Goal: Use online tool/utility: Utilize a website feature to perform a specific function

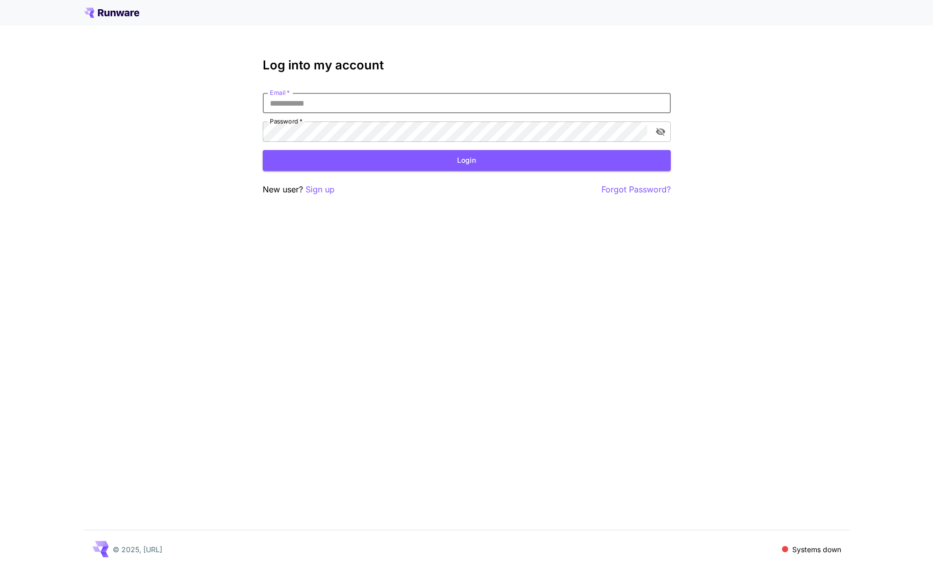
type input "**********"
click at [466, 160] on button "Login" at bounding box center [467, 160] width 408 height 21
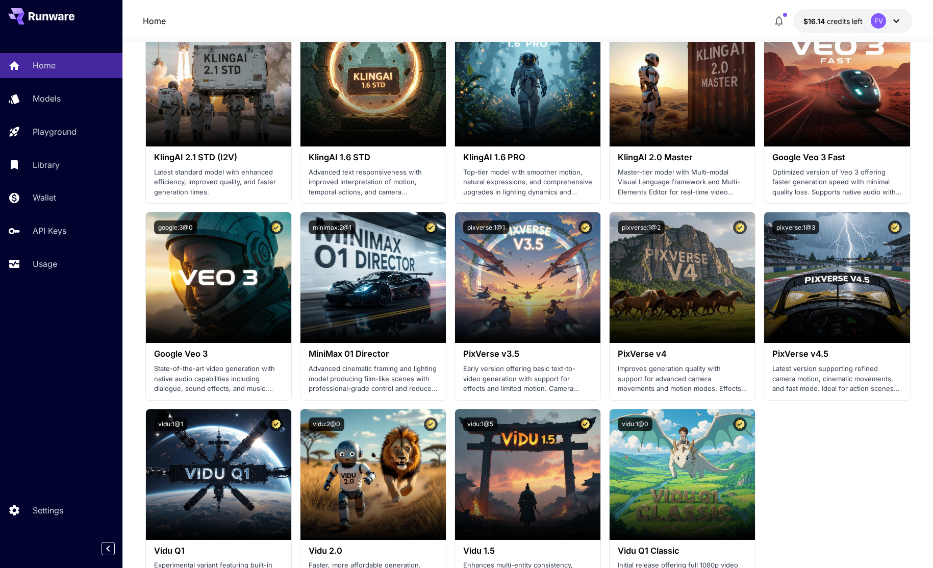
scroll to position [551, 0]
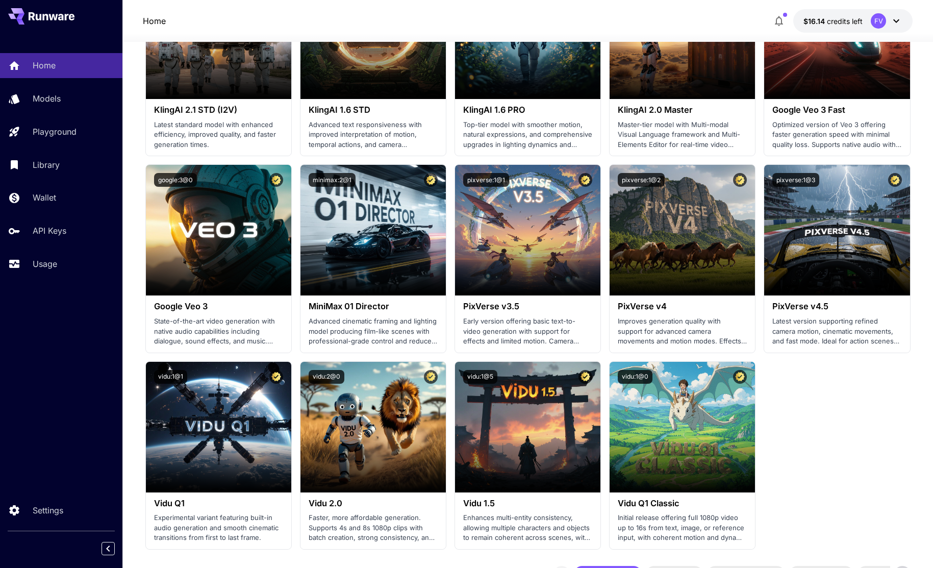
click at [861, 483] on section "Launch in Playground minimax:3@1 MiniMax 02 Hailuo Most polished and dynamic mo…" at bounding box center [527, 161] width 765 height 778
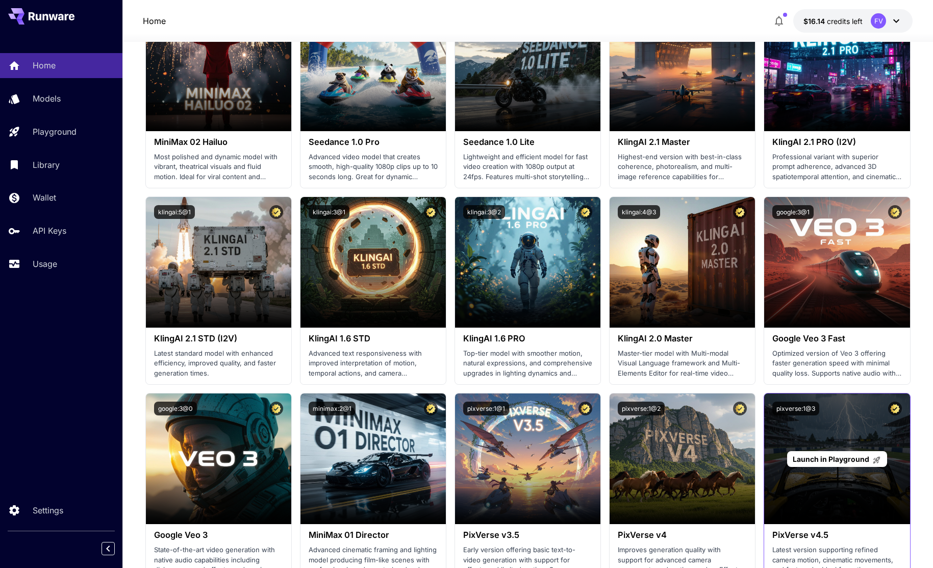
scroll to position [322, 0]
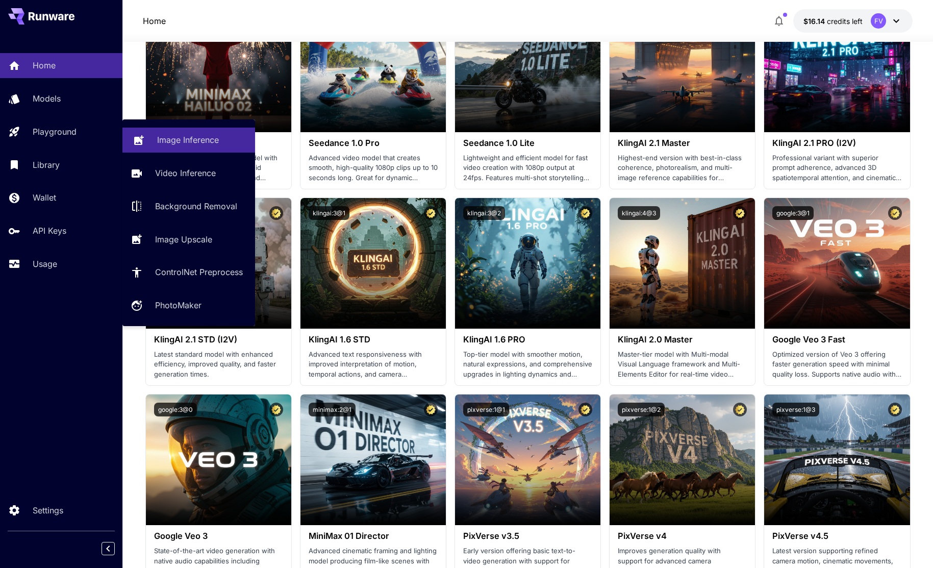
click at [145, 134] on link "Image Inference" at bounding box center [188, 139] width 133 height 25
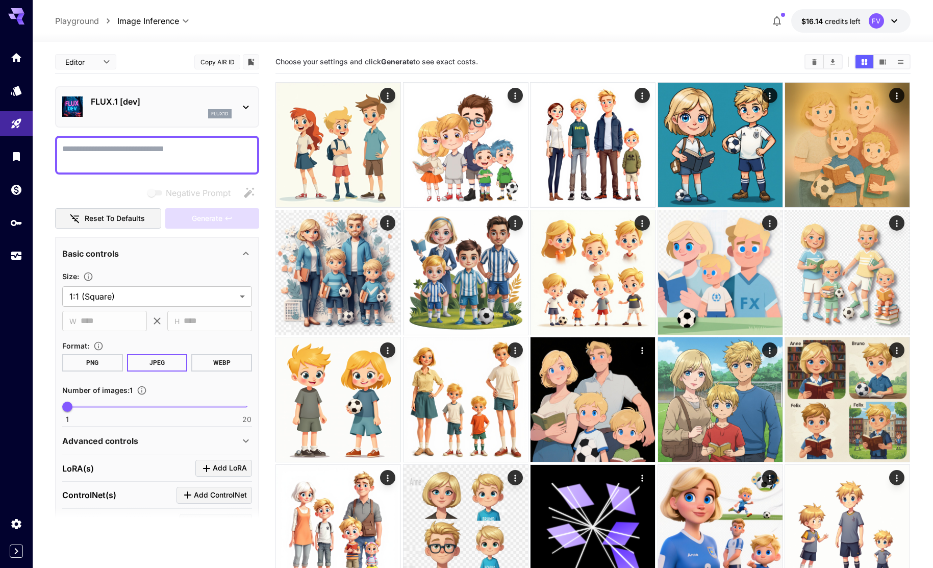
click at [776, 20] on icon "button" at bounding box center [777, 21] width 12 height 12
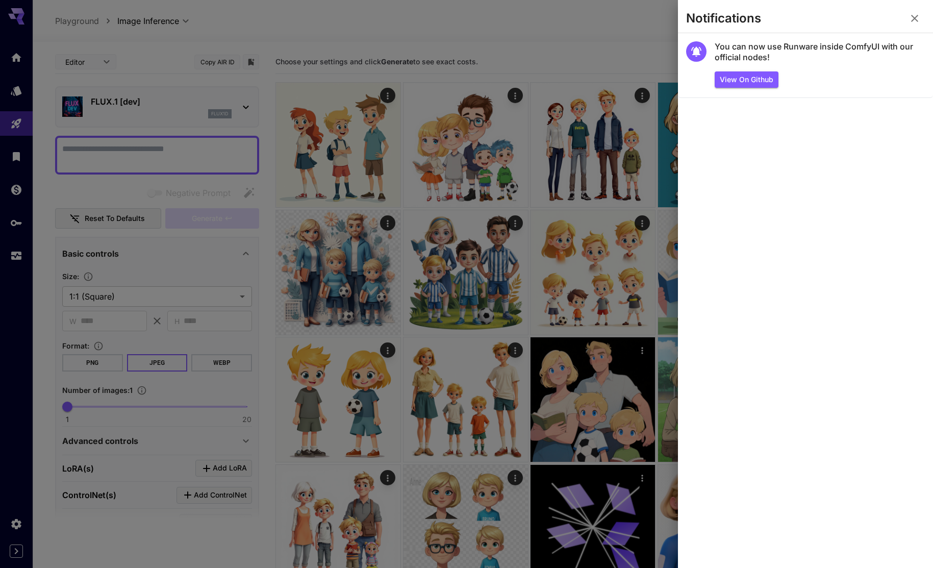
click at [915, 18] on icon "button" at bounding box center [914, 18] width 7 height 7
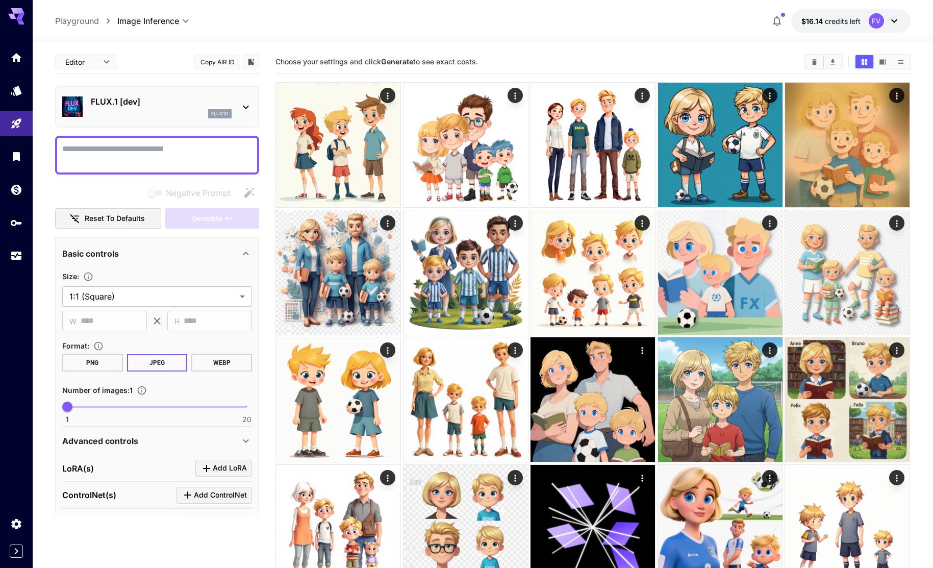
click at [888, 21] on icon at bounding box center [894, 21] width 12 height 12
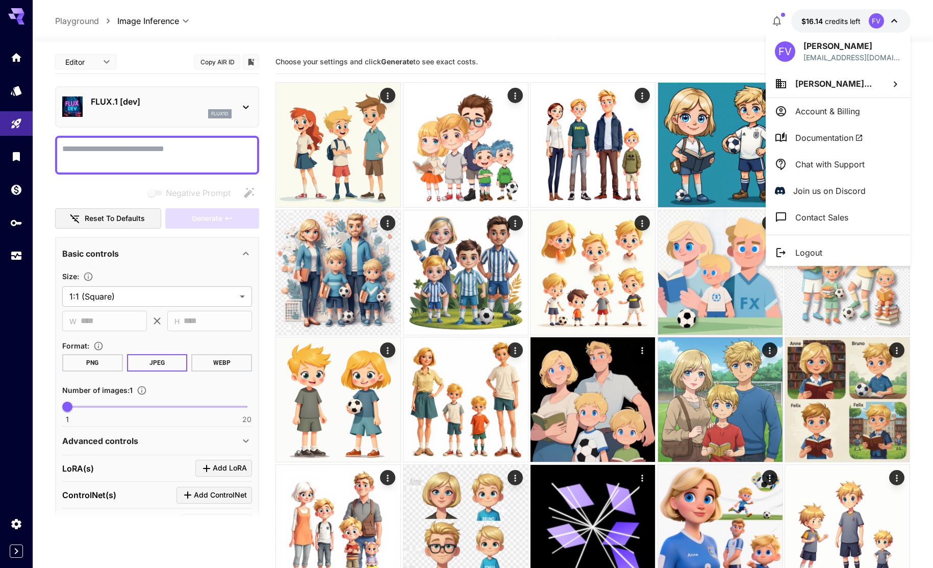
click at [709, 42] on div at bounding box center [466, 284] width 933 height 568
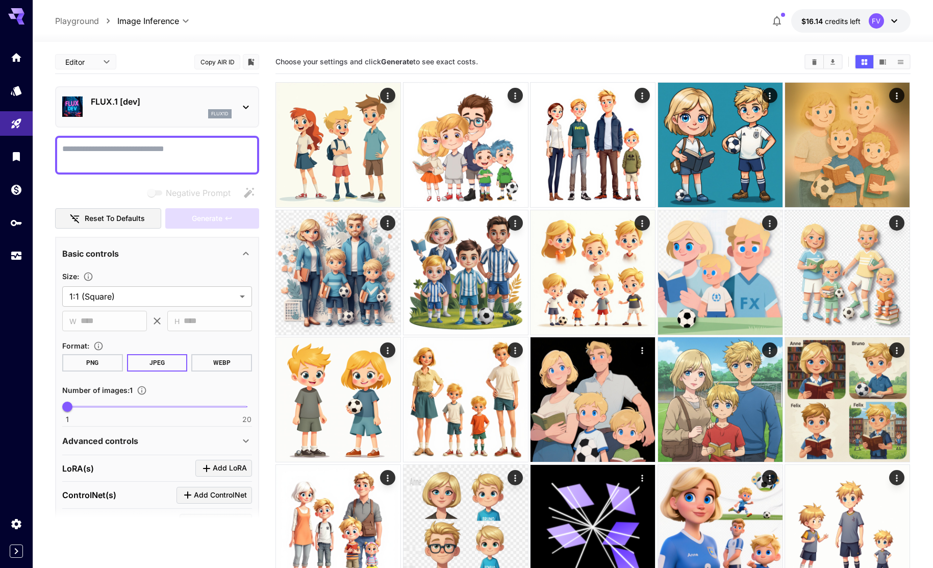
click at [709, 42] on div "**********" at bounding box center [482, 395] width 855 height 706
